Goal: Transaction & Acquisition: Purchase product/service

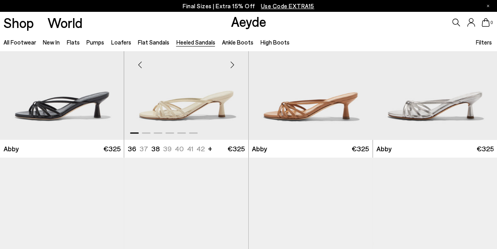
scroll to position [77, 0]
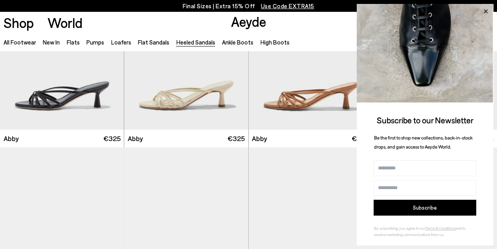
click at [486, 16] on icon at bounding box center [486, 11] width 10 height 10
click at [486, 11] on icon at bounding box center [486, 11] width 4 height 4
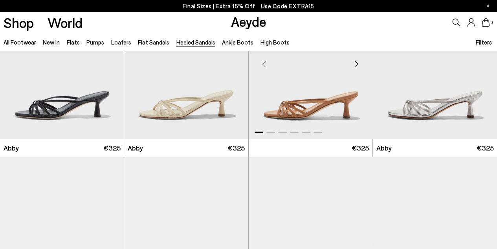
scroll to position [247, 0]
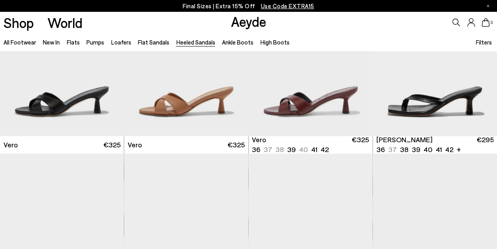
scroll to position [418, 0]
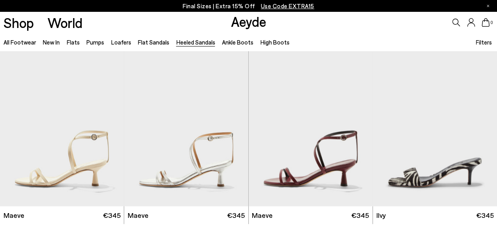
scroll to position [674, 0]
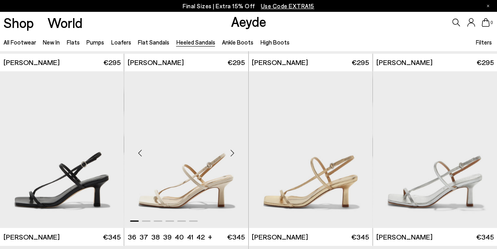
click at [186, 159] on img "1 / 6" at bounding box center [186, 149] width 124 height 156
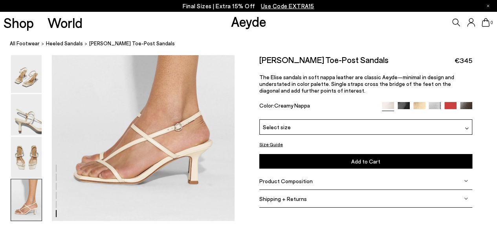
scroll to position [1243, 0]
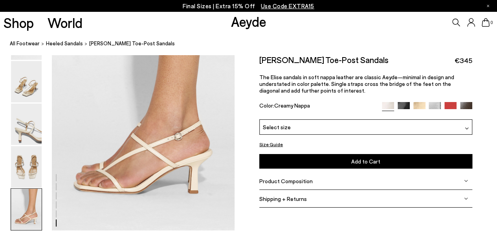
click at [330, 129] on div "Select size" at bounding box center [366, 126] width 213 height 15
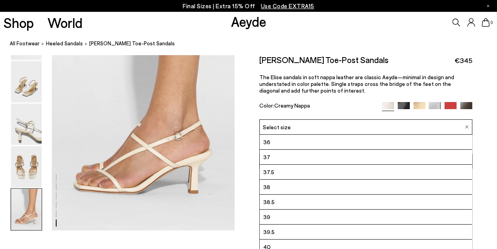
click at [273, 197] on span "38.5" at bounding box center [268, 202] width 11 height 10
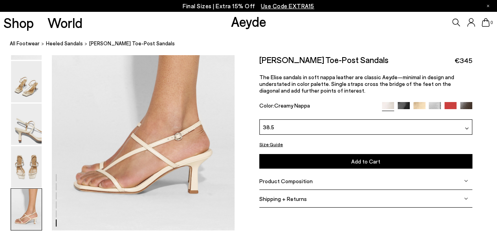
click at [308, 165] on button "Add to Cart Select a Size First" at bounding box center [366, 161] width 213 height 15
click at [310, 159] on button "Add to Cart Select a Size First" at bounding box center [366, 161] width 213 height 15
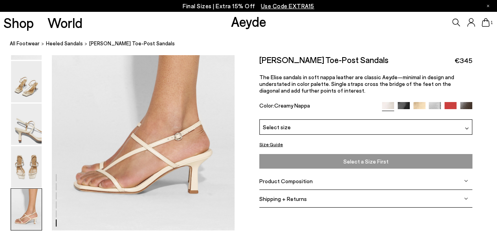
click at [383, 158] on span "Select a Size First" at bounding box center [366, 161] width 208 height 10
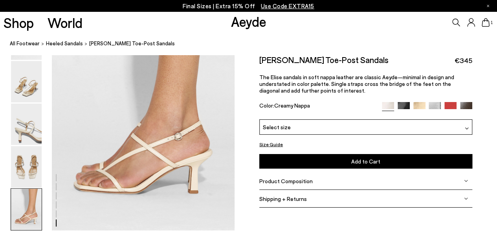
click at [484, 24] on icon at bounding box center [486, 22] width 8 height 9
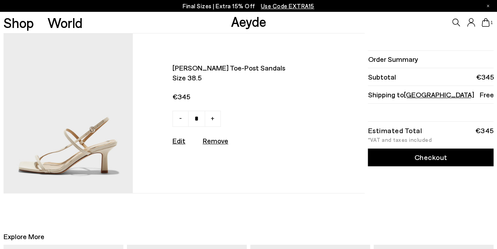
click at [414, 158] on link "Checkout" at bounding box center [431, 157] width 126 height 18
